Goal: Information Seeking & Learning: Learn about a topic

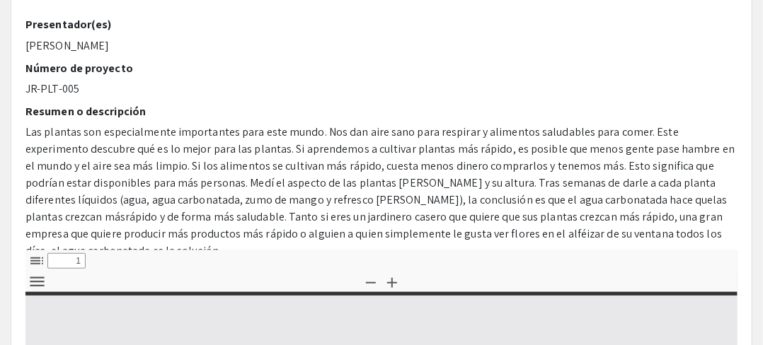
select select "custom"
type input "0"
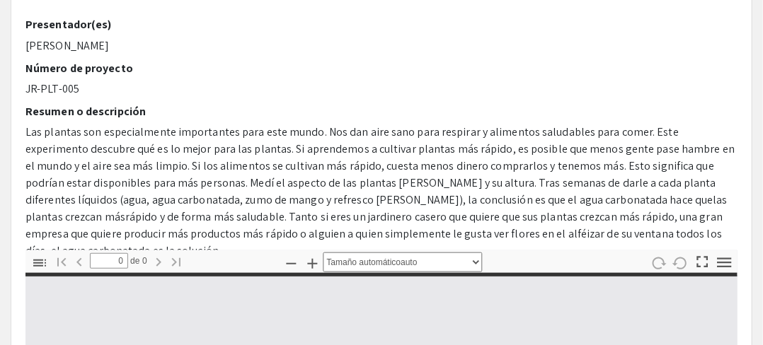
select select "custom"
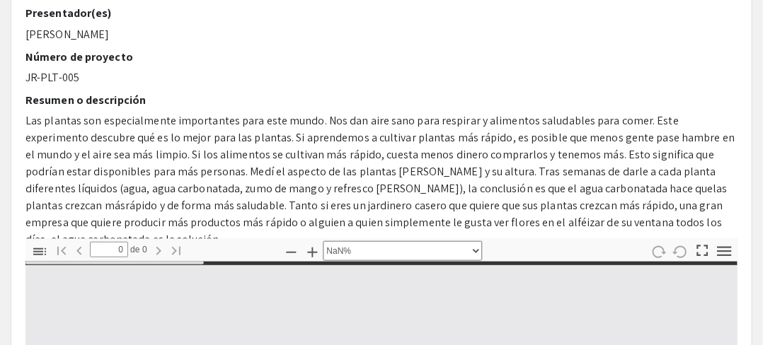
scroll to position [408, 0]
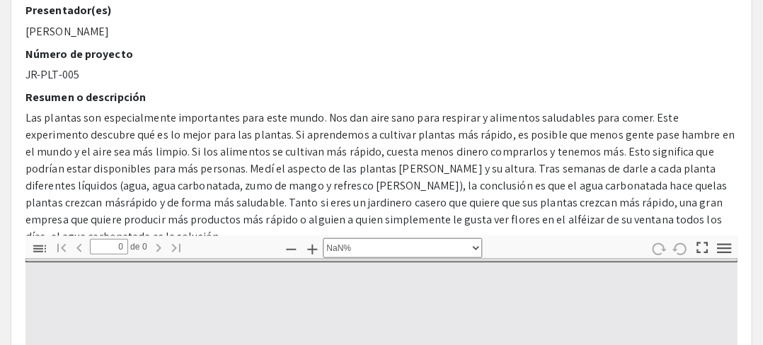
type input "1"
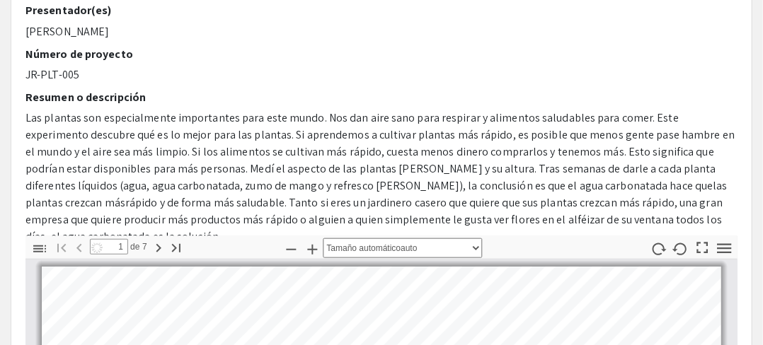
select select "auto"
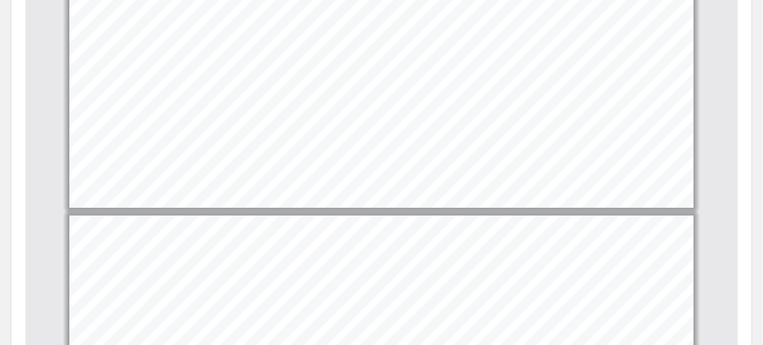
scroll to position [425, 0]
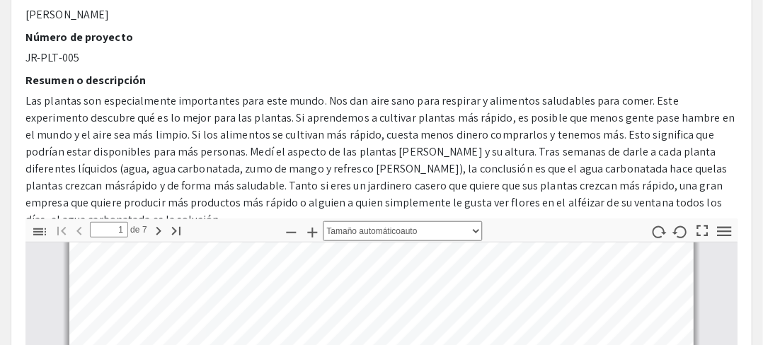
drag, startPoint x: 241, startPoint y: 211, endPoint x: 253, endPoint y: 116, distance: 95.6
click at [253, 116] on p "Las plantas son especialmente importantes para este mundo. Nos dan aire sano pa…" at bounding box center [381, 161] width 712 height 136
click at [253, 116] on font "Las plantas son especialmente importantes para este mundo. Nos dan aire sano pa…" at bounding box center [379, 134] width 709 height 83
click at [156, 230] on icon "button" at bounding box center [158, 231] width 17 height 17
type input "2"
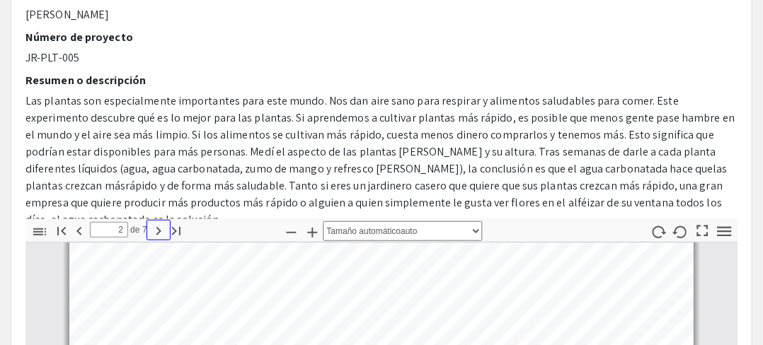
scroll to position [272, 0]
